Goal: Complete application form

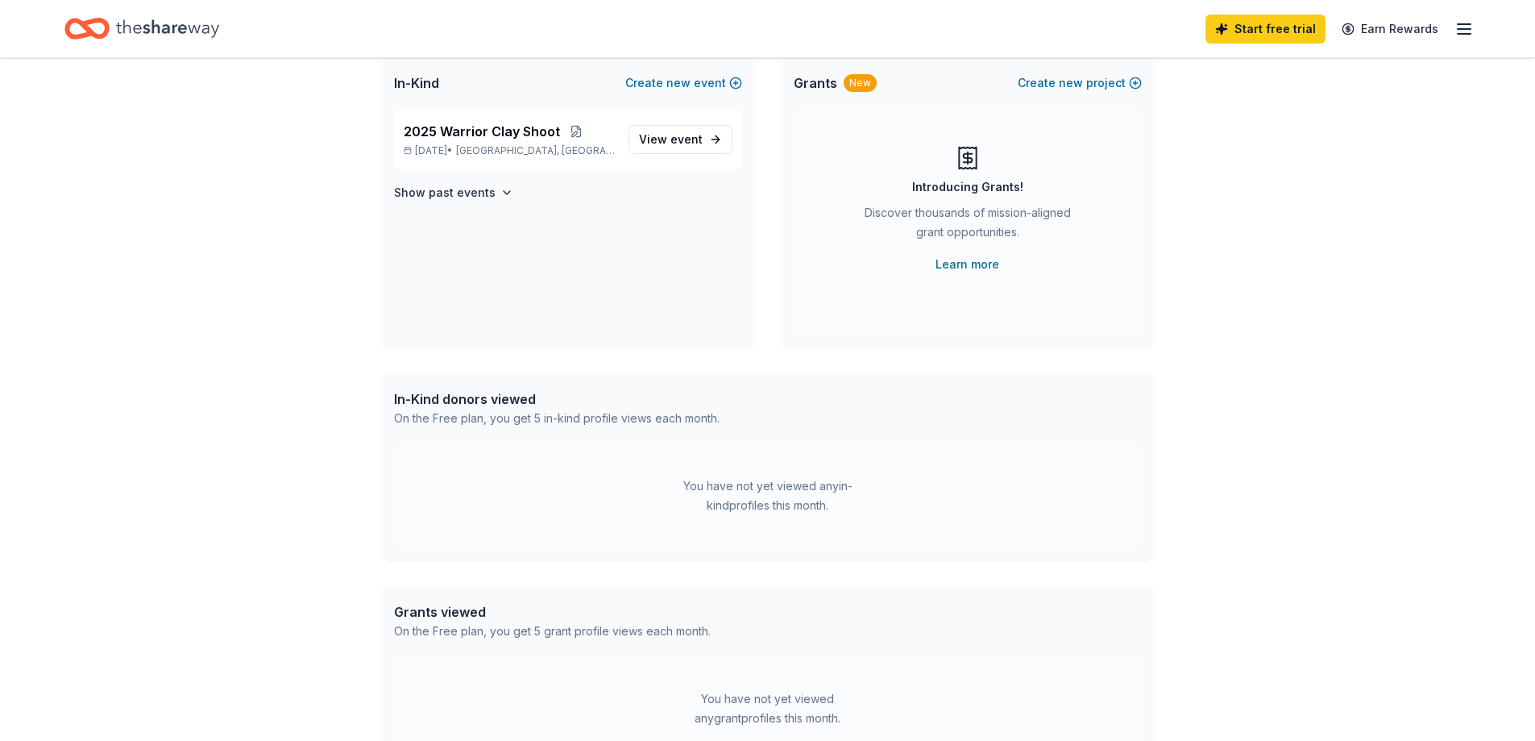
scroll to position [161, 0]
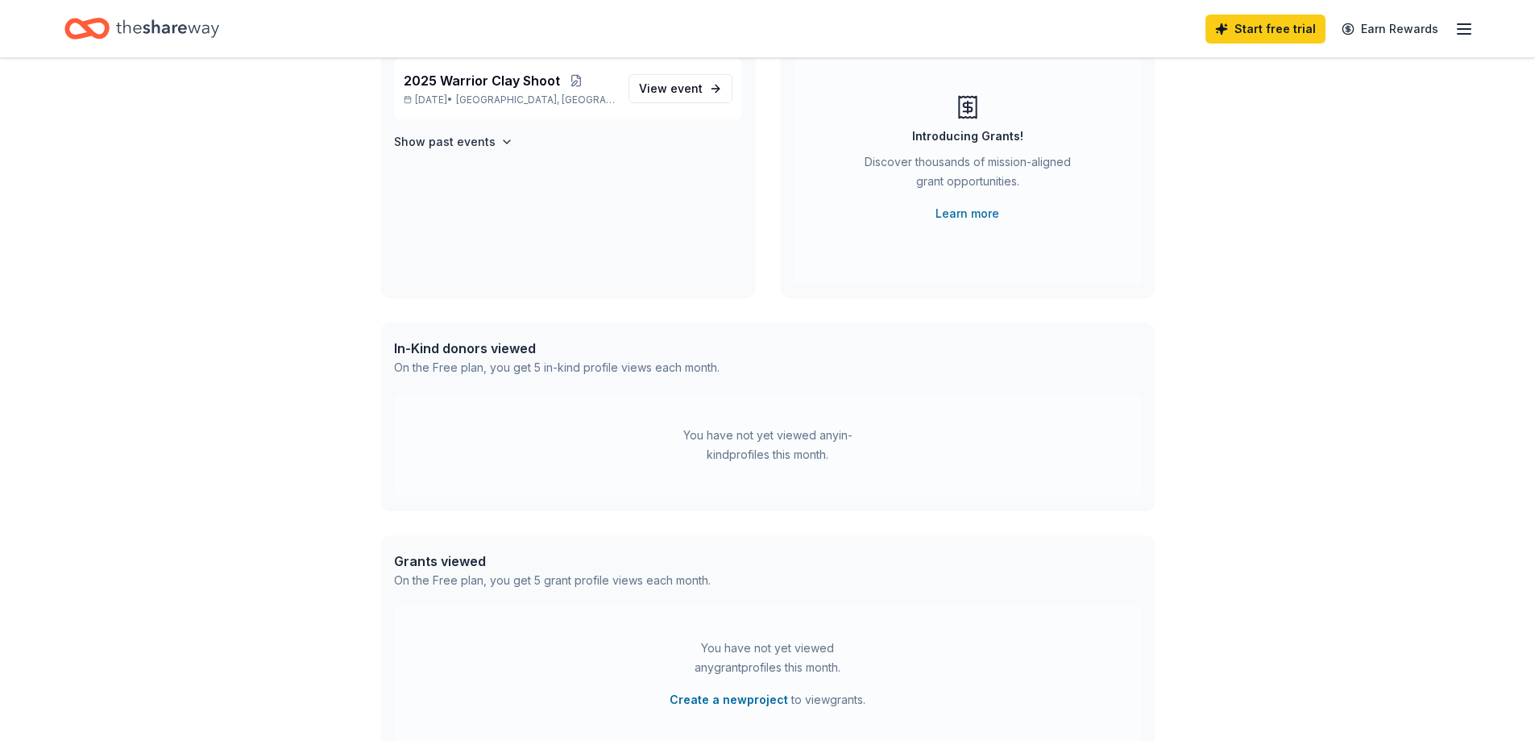
click at [449, 356] on div "In-Kind donors viewed" at bounding box center [557, 348] width 326 height 19
click at [477, 374] on div "On the Free plan, you get 5 in-kind profile views each month." at bounding box center [557, 367] width 326 height 19
click at [654, 368] on div "On the Free plan, you get 5 in-kind profile views each month." at bounding box center [557, 367] width 326 height 19
click at [783, 460] on div "You have not yet viewed any in-kind profiles this month." at bounding box center [767, 445] width 201 height 39
click at [845, 430] on div "You have not yet viewed any in-kind profiles this month." at bounding box center [767, 445] width 201 height 39
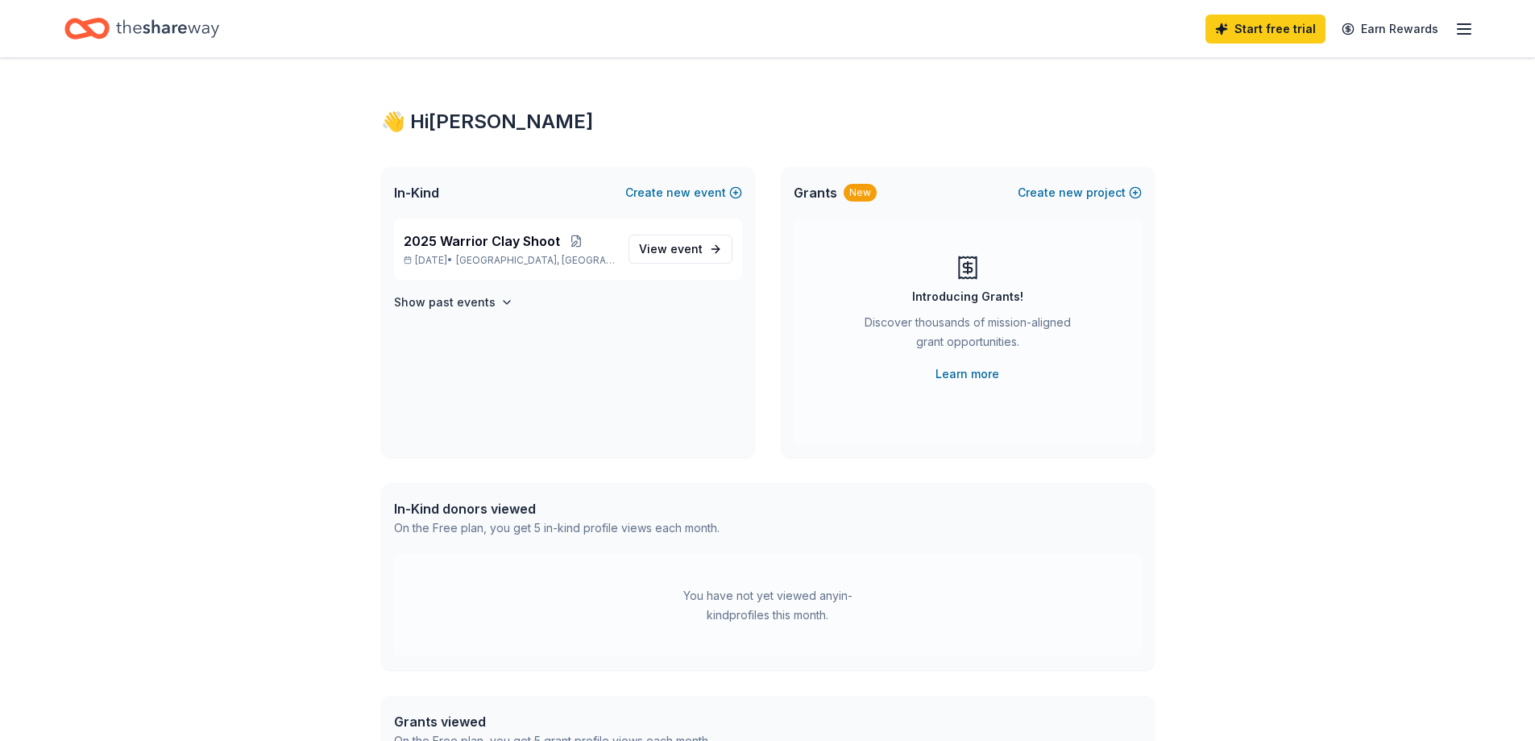
scroll to position [0, 0]
click at [661, 252] on span "View event" at bounding box center [671, 249] width 64 height 19
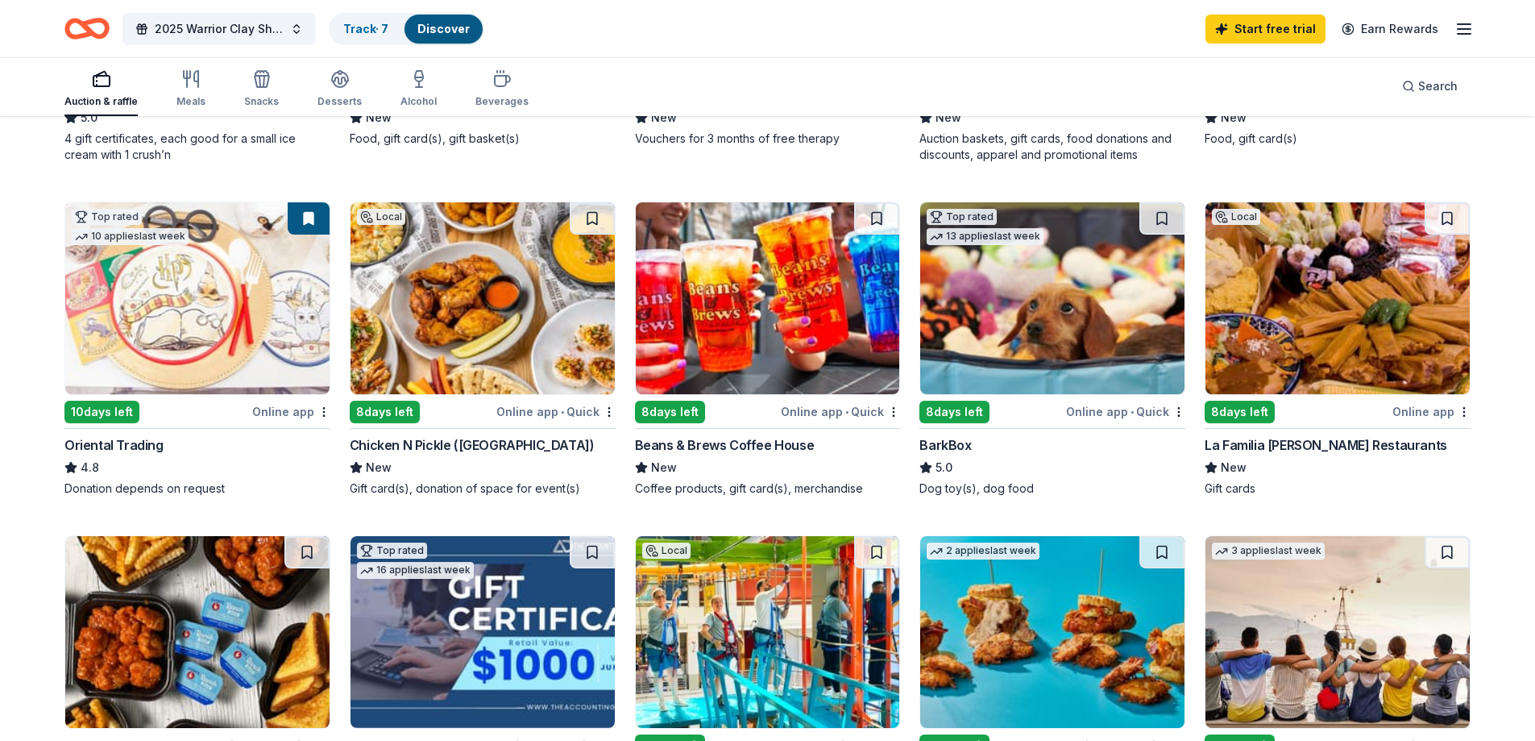
scroll to position [484, 0]
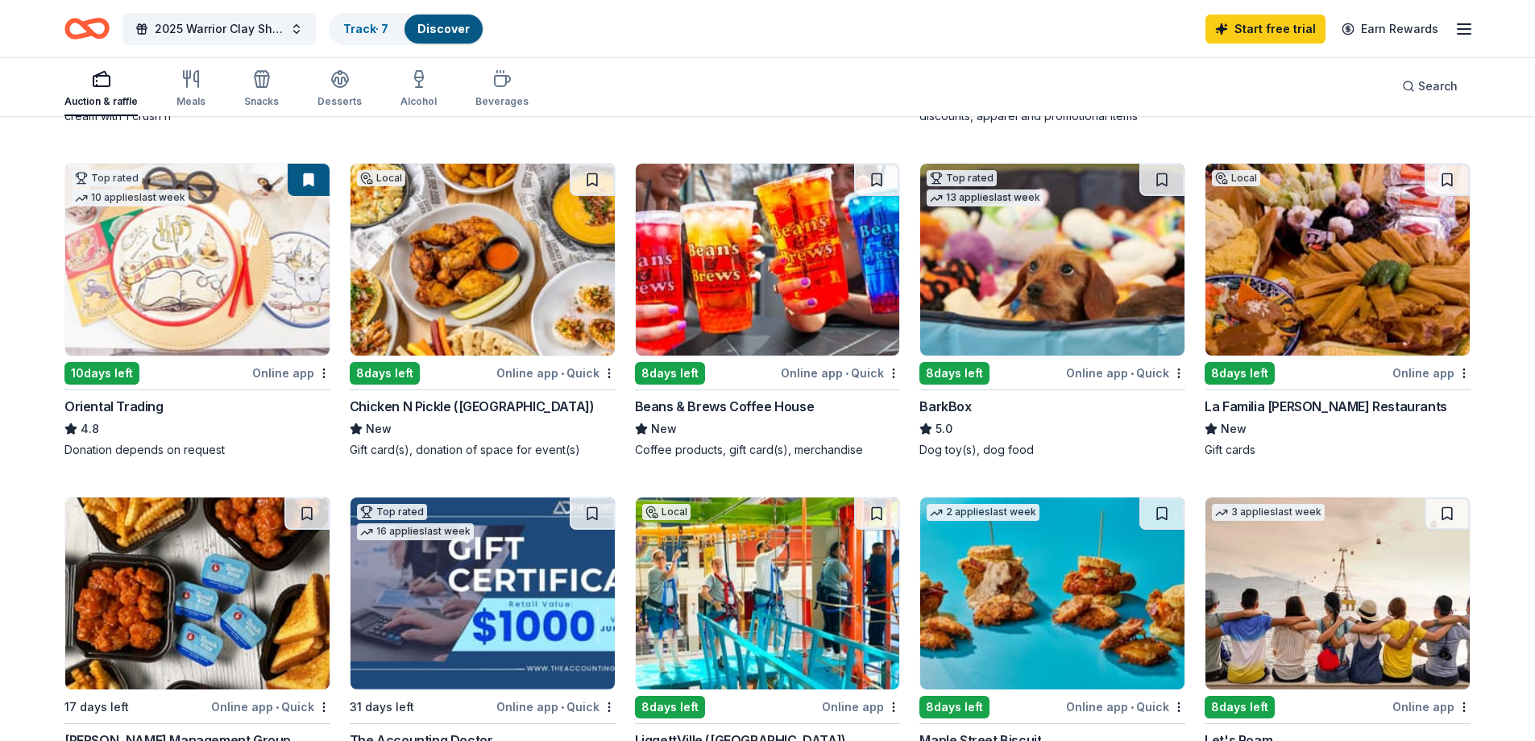
click at [1240, 370] on div "8 days left" at bounding box center [1240, 373] width 70 height 23
click at [591, 177] on button at bounding box center [592, 180] width 45 height 32
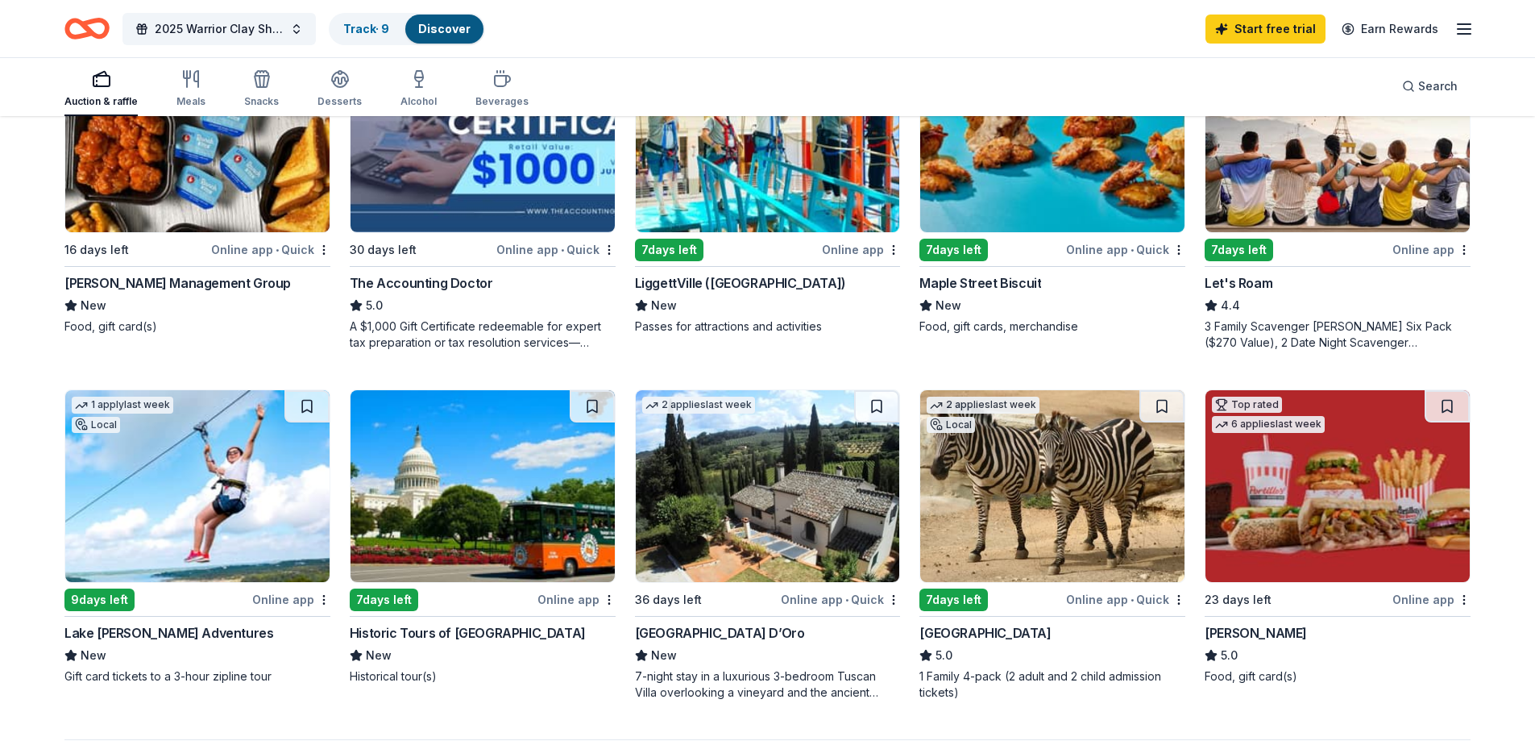
scroll to position [1102, 0]
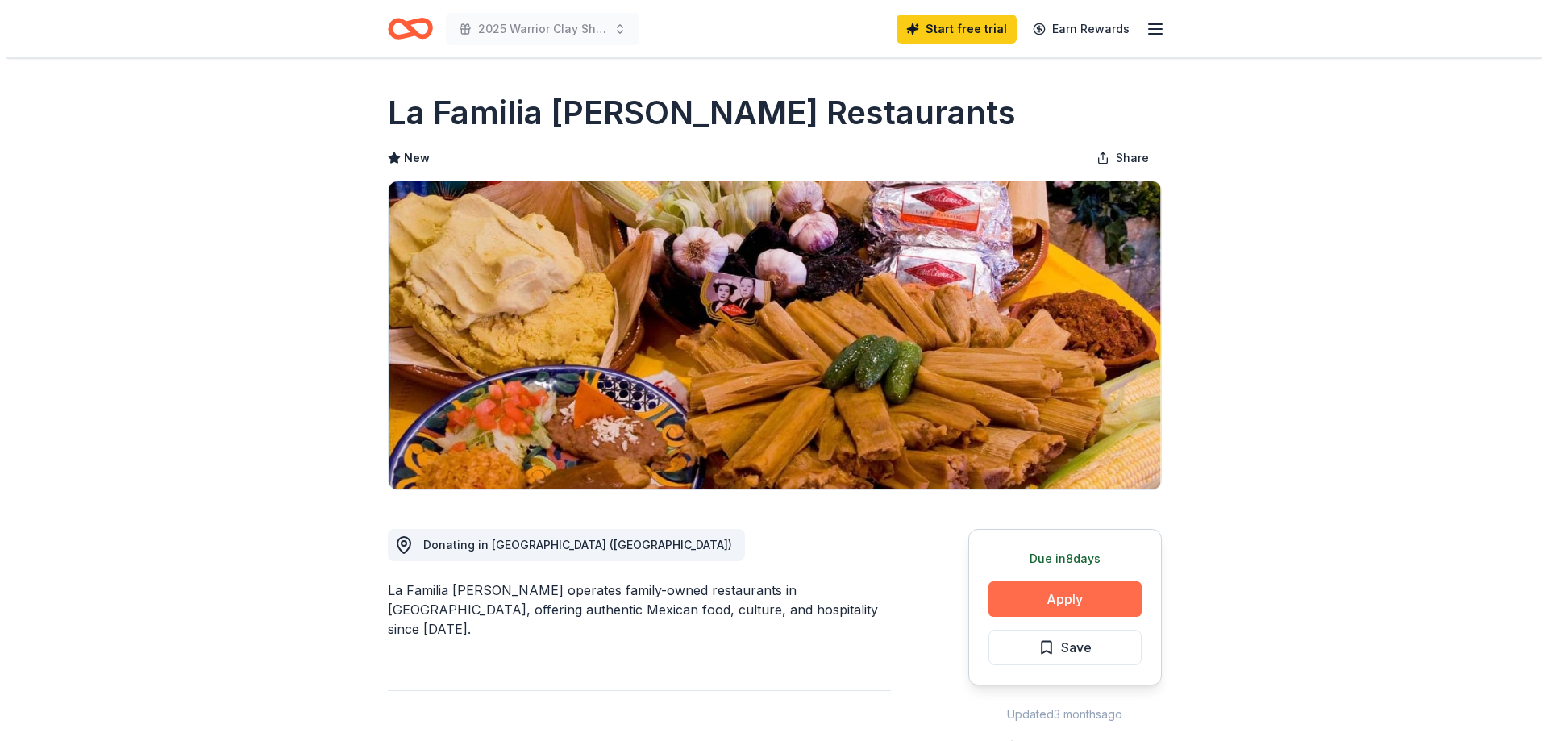
scroll to position [81, 0]
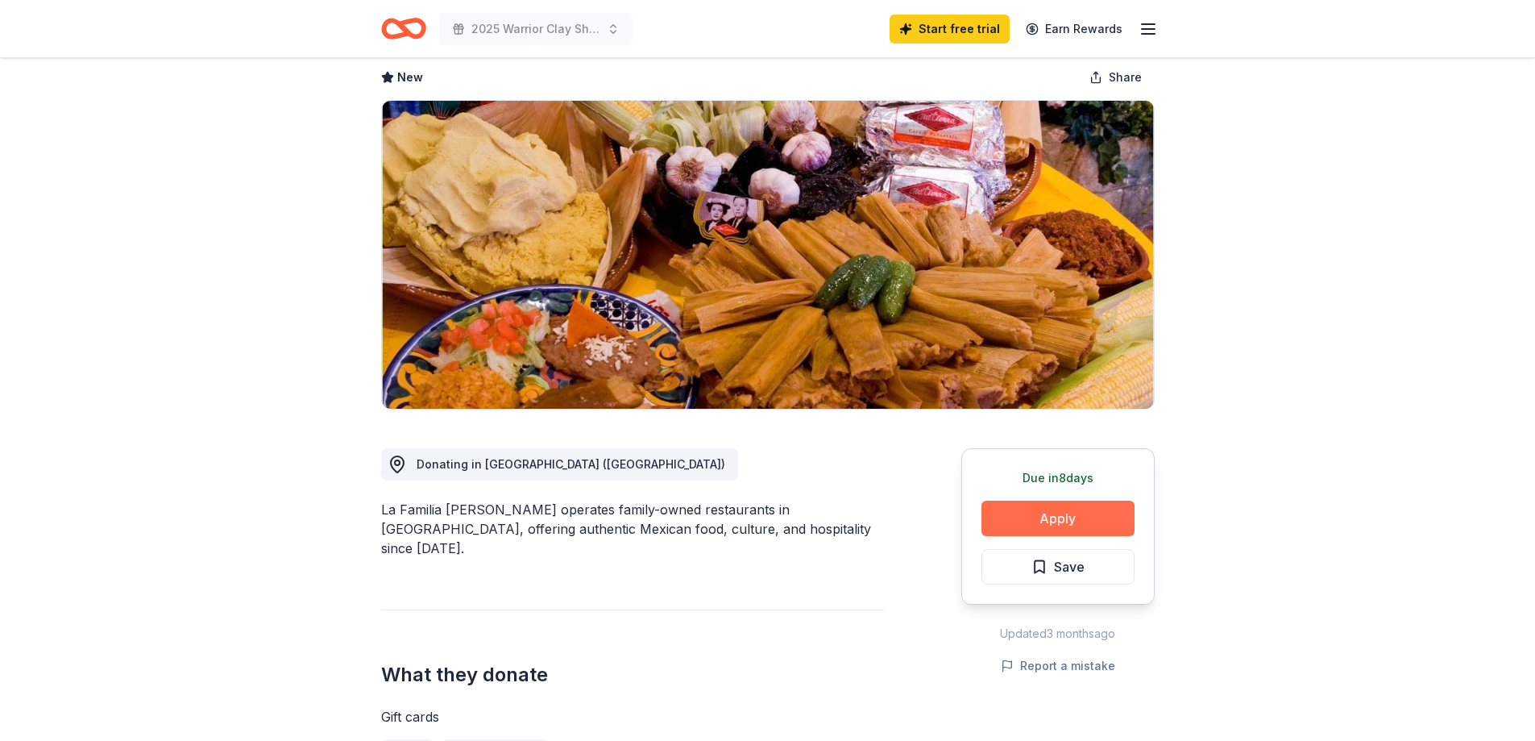
click at [1036, 514] on button "Apply" at bounding box center [1058, 518] width 153 height 35
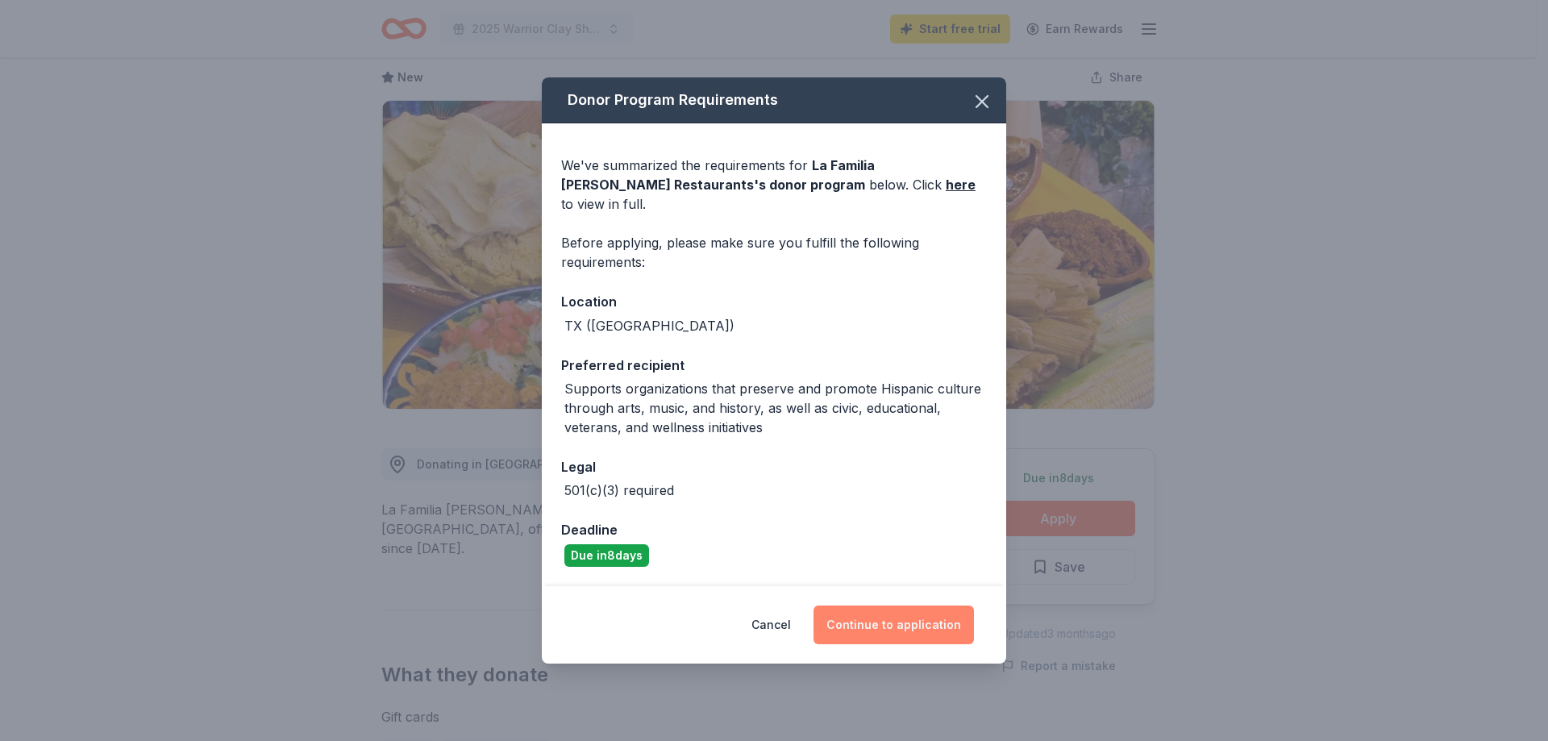
click at [879, 621] on button "Continue to application" at bounding box center [893, 624] width 160 height 39
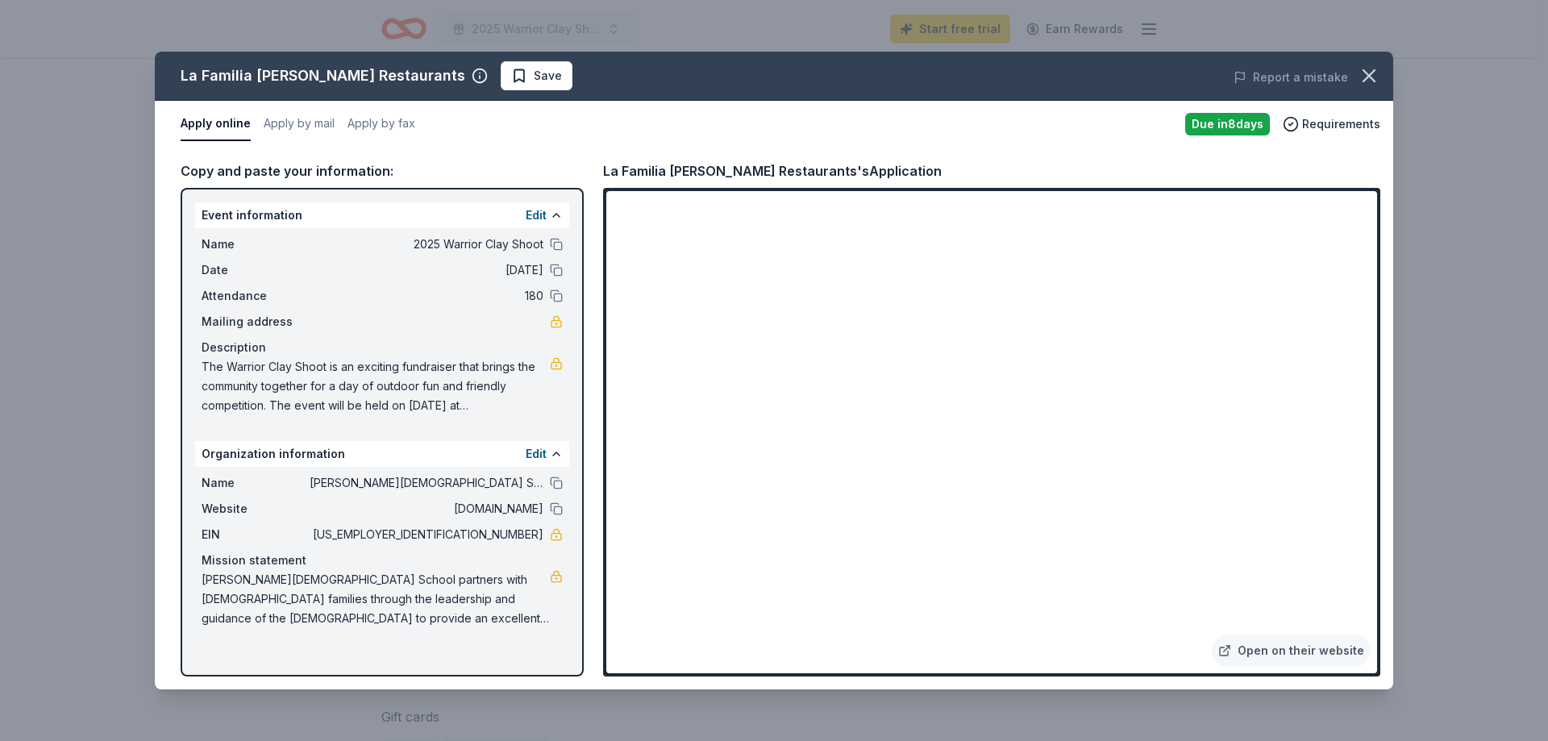
drag, startPoint x: 204, startPoint y: 578, endPoint x: 285, endPoint y: 592, distance: 81.9
click at [251, 582] on span "Bracken Christian School partners with Christian families through the leadershi…" at bounding box center [375, 599] width 348 height 58
click at [522, 618] on span "Bracken Christian School partners with Christian families through the leadershi…" at bounding box center [375, 599] width 348 height 58
click at [530, 618] on span "Bracken Christian School partners with Christian families through the leadershi…" at bounding box center [375, 599] width 348 height 58
click at [511, 74] on span "Save" at bounding box center [536, 75] width 51 height 19
